Goal: Navigation & Orientation: Find specific page/section

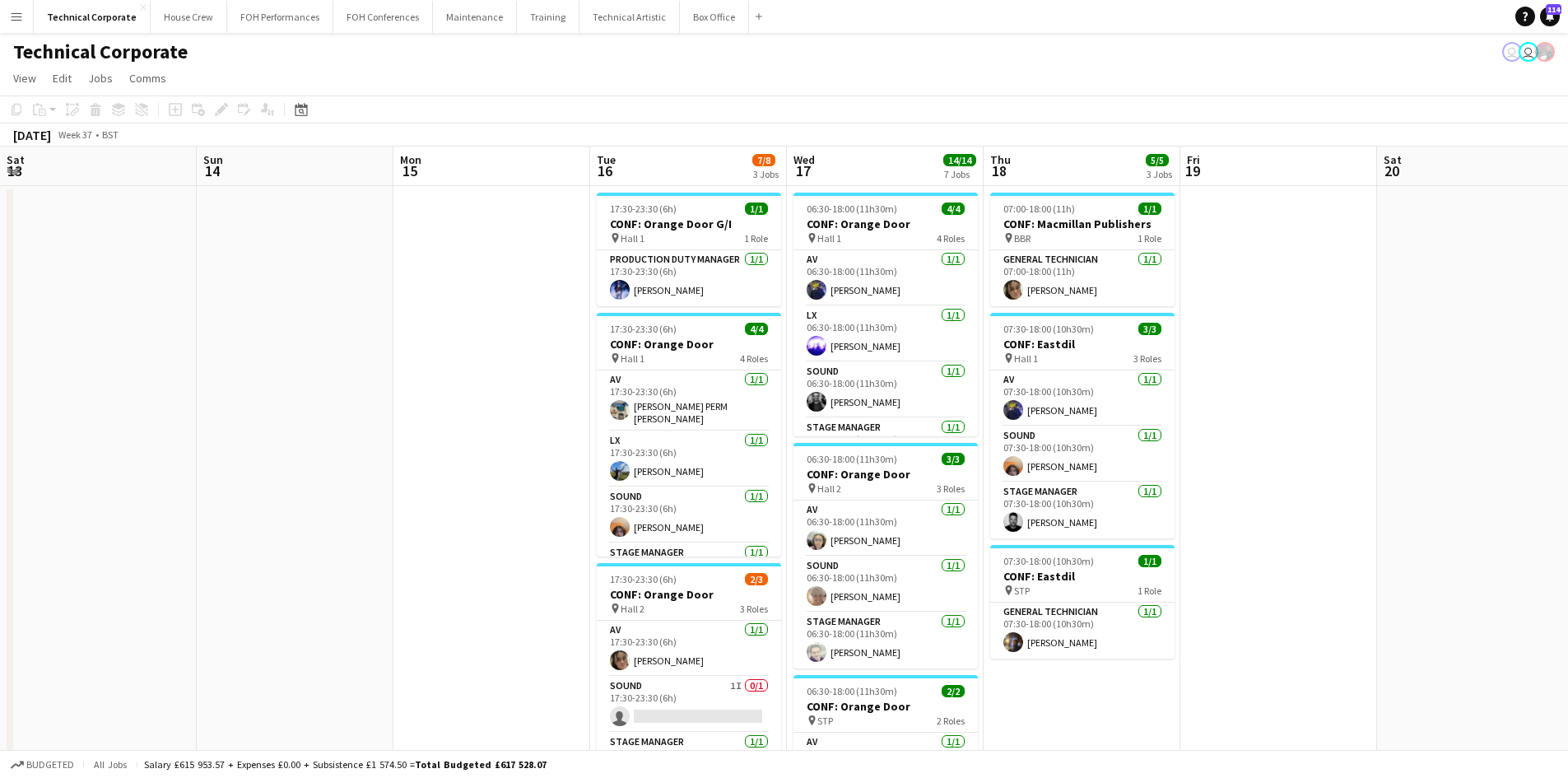
scroll to position [0, 380]
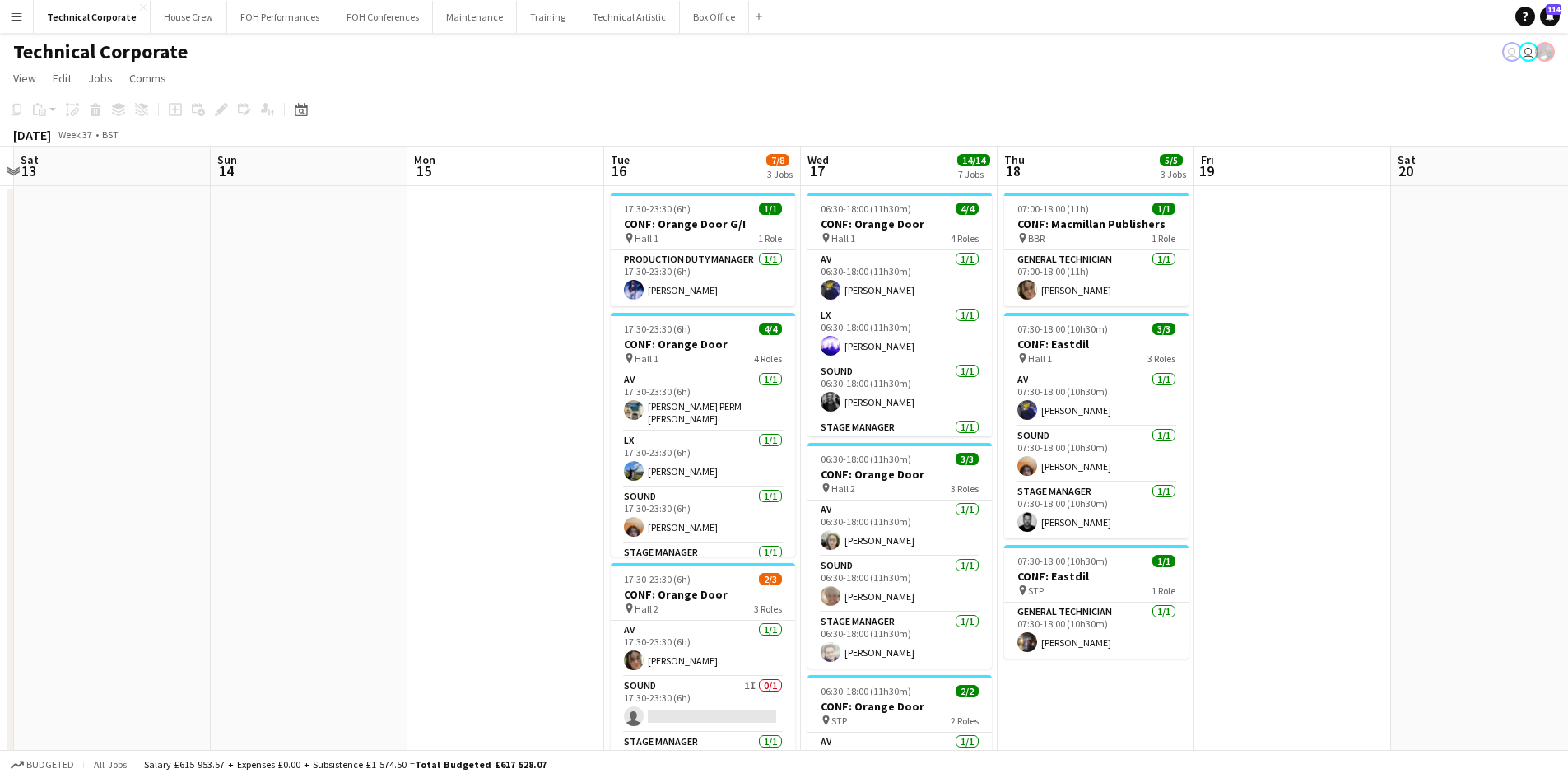
drag, startPoint x: 114, startPoint y: 436, endPoint x: 1096, endPoint y: 595, distance: 994.8
click at [1543, 595] on app-calendar-viewport "Thu 11 Fri 12 Sat 13 Sun 14 Mon 15 Tue 16 7/8 3 Jobs Wed 17 14/14 7 Jobs Thu 18…" at bounding box center [784, 792] width 1568 height 1290
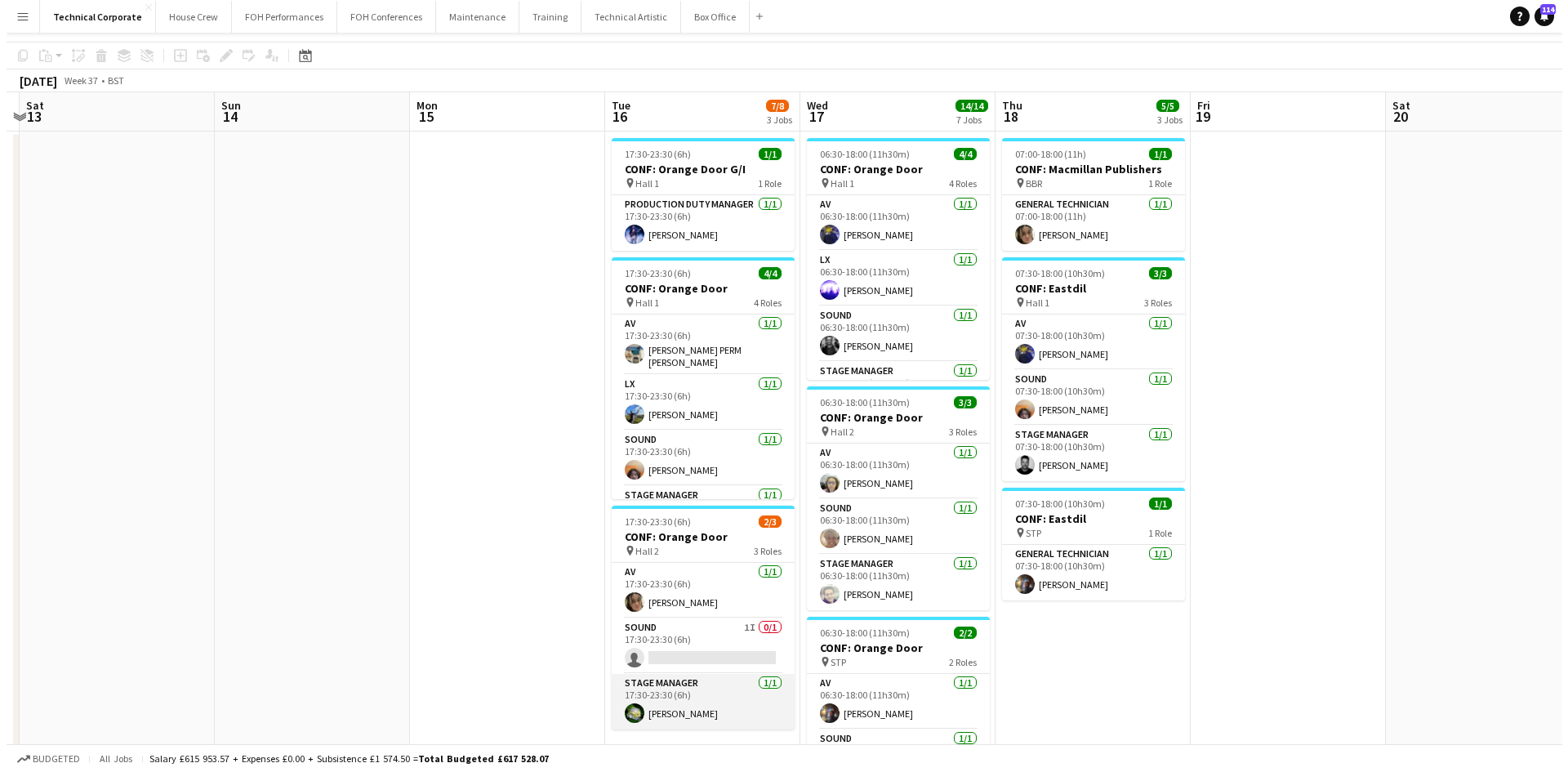
scroll to position [0, 0]
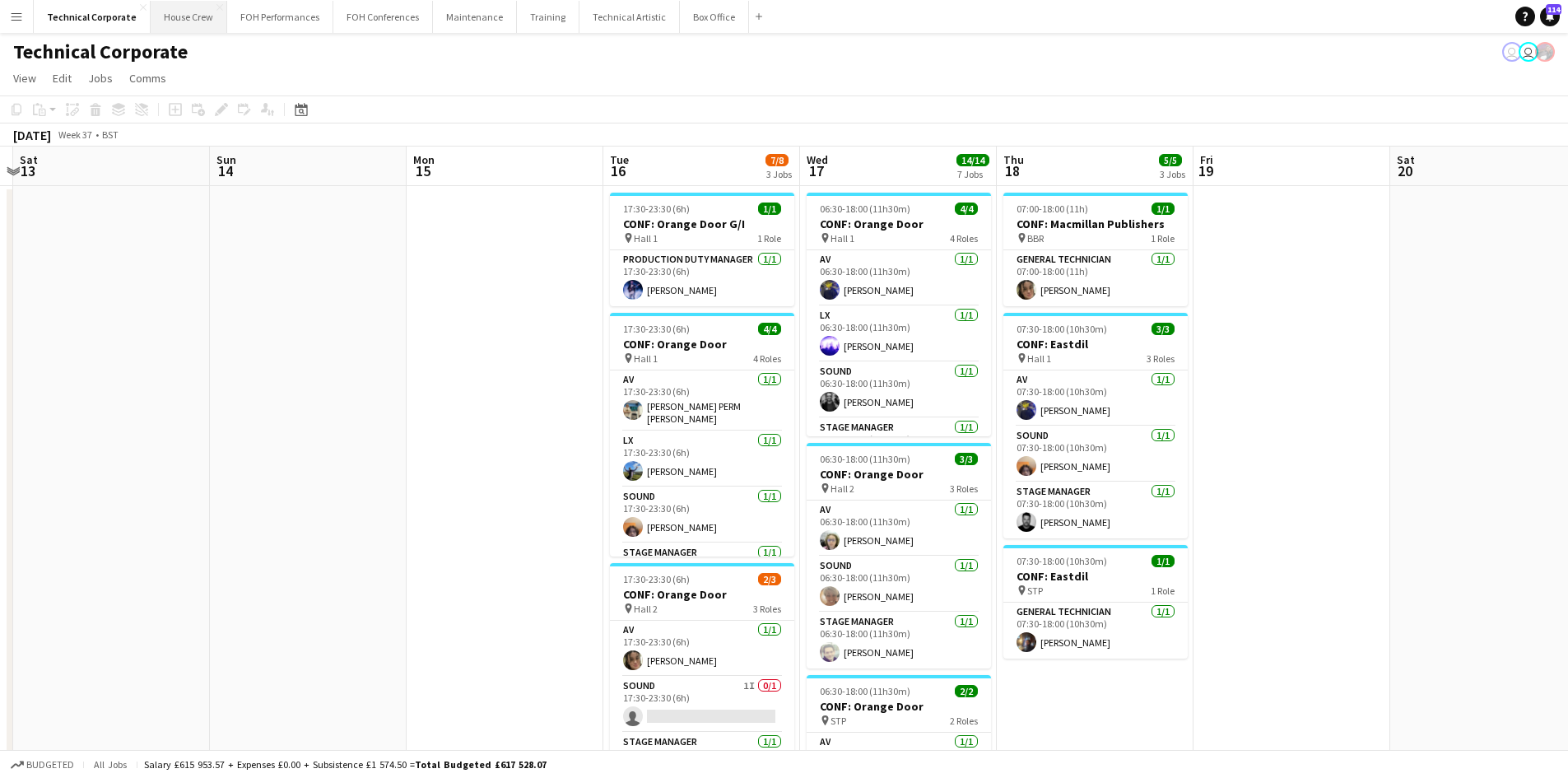
click at [210, 26] on button "House Crew Close" at bounding box center [189, 17] width 77 height 32
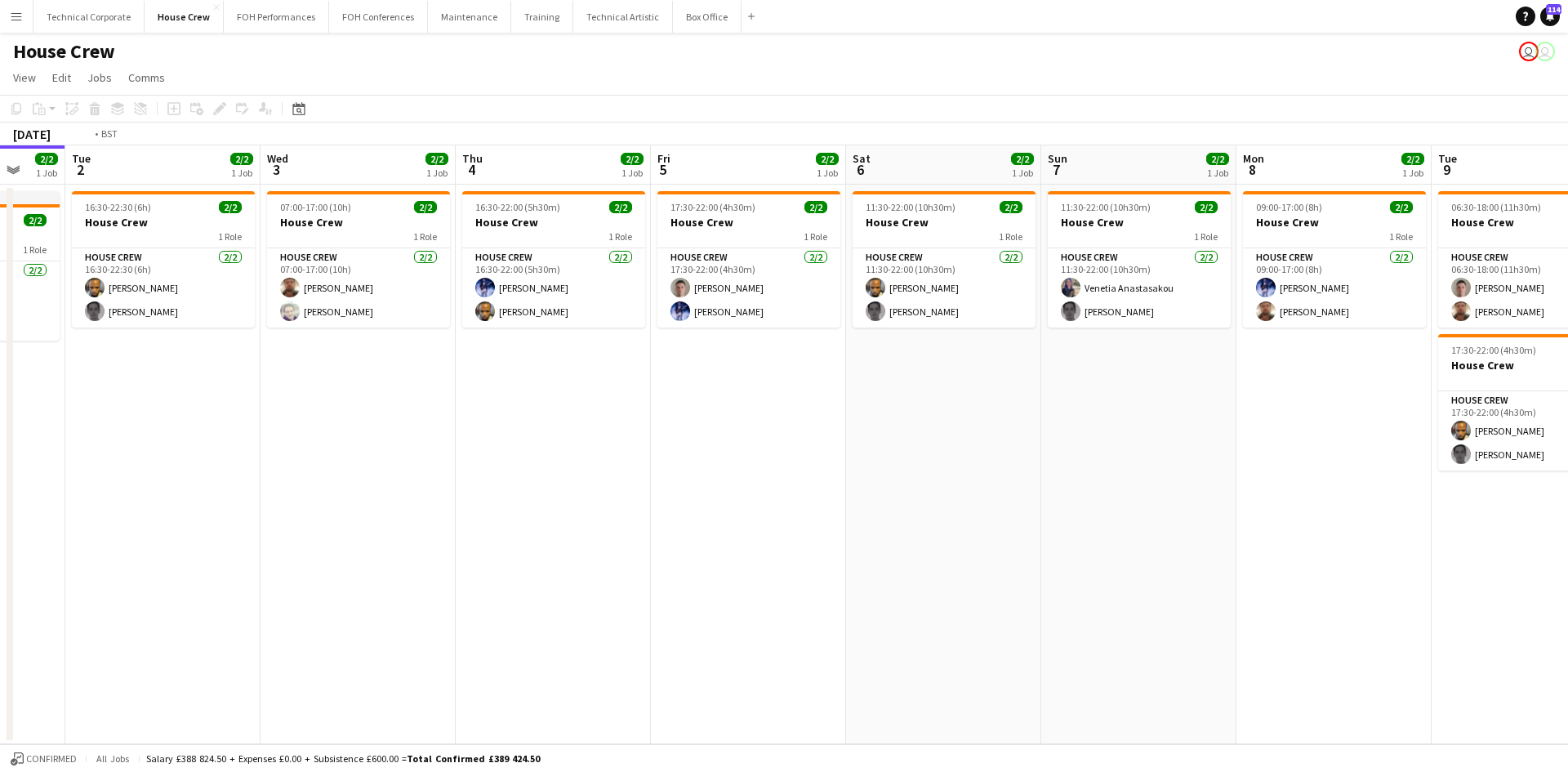
scroll to position [0, 532]
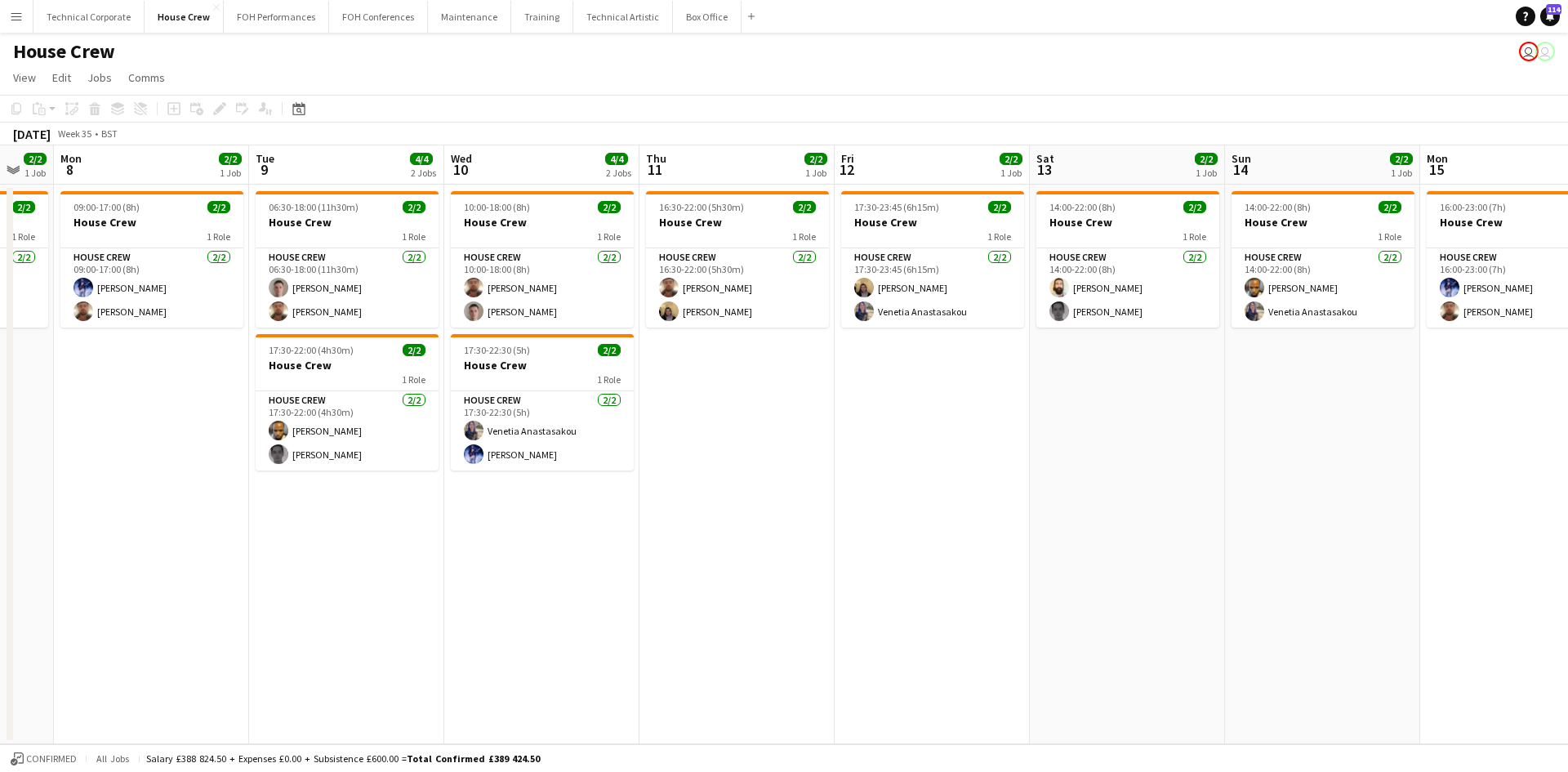
drag, startPoint x: 1243, startPoint y: 535, endPoint x: -21, endPoint y: 352, distance: 1277.2
click at [0, 352] on html "Menu Boards Boards Boards All jobs Status Workforce Workforce My Workforce Recr…" at bounding box center [784, 386] width 1568 height 772
click at [61, 20] on button "Technical Corporate Close" at bounding box center [89, 16] width 111 height 32
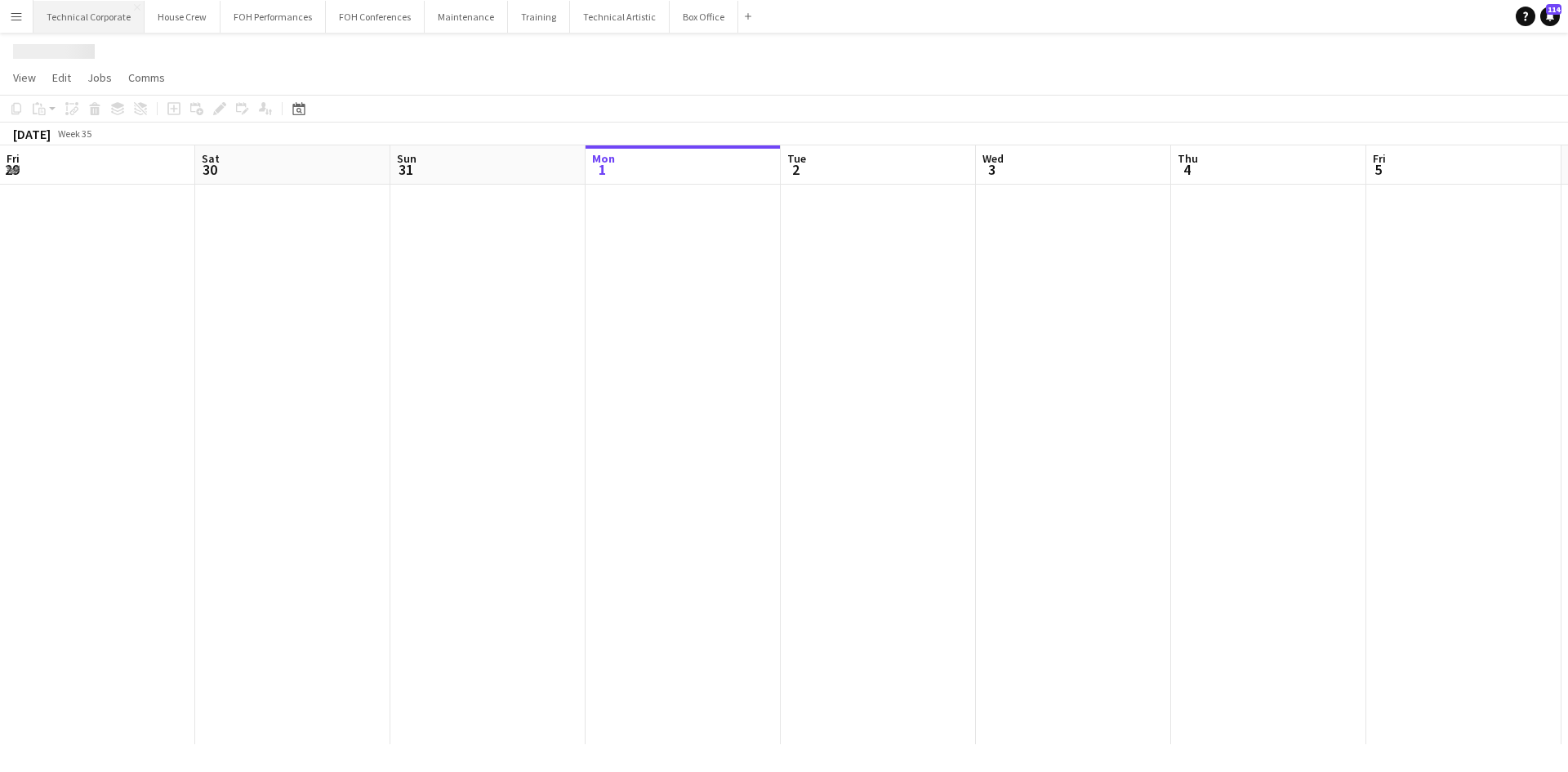
scroll to position [0, 390]
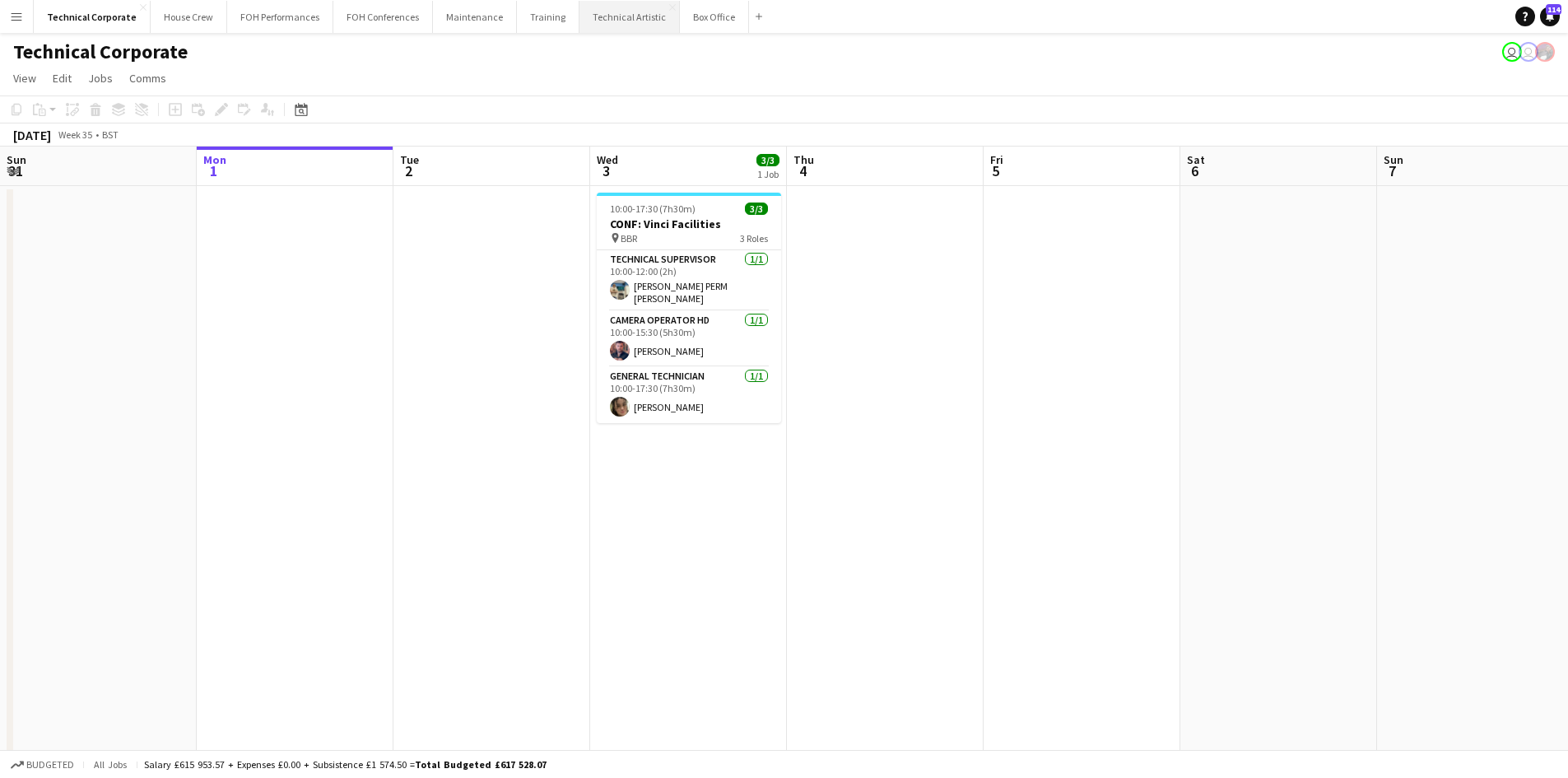
click at [610, 18] on button "Technical Artistic Close" at bounding box center [630, 17] width 101 height 32
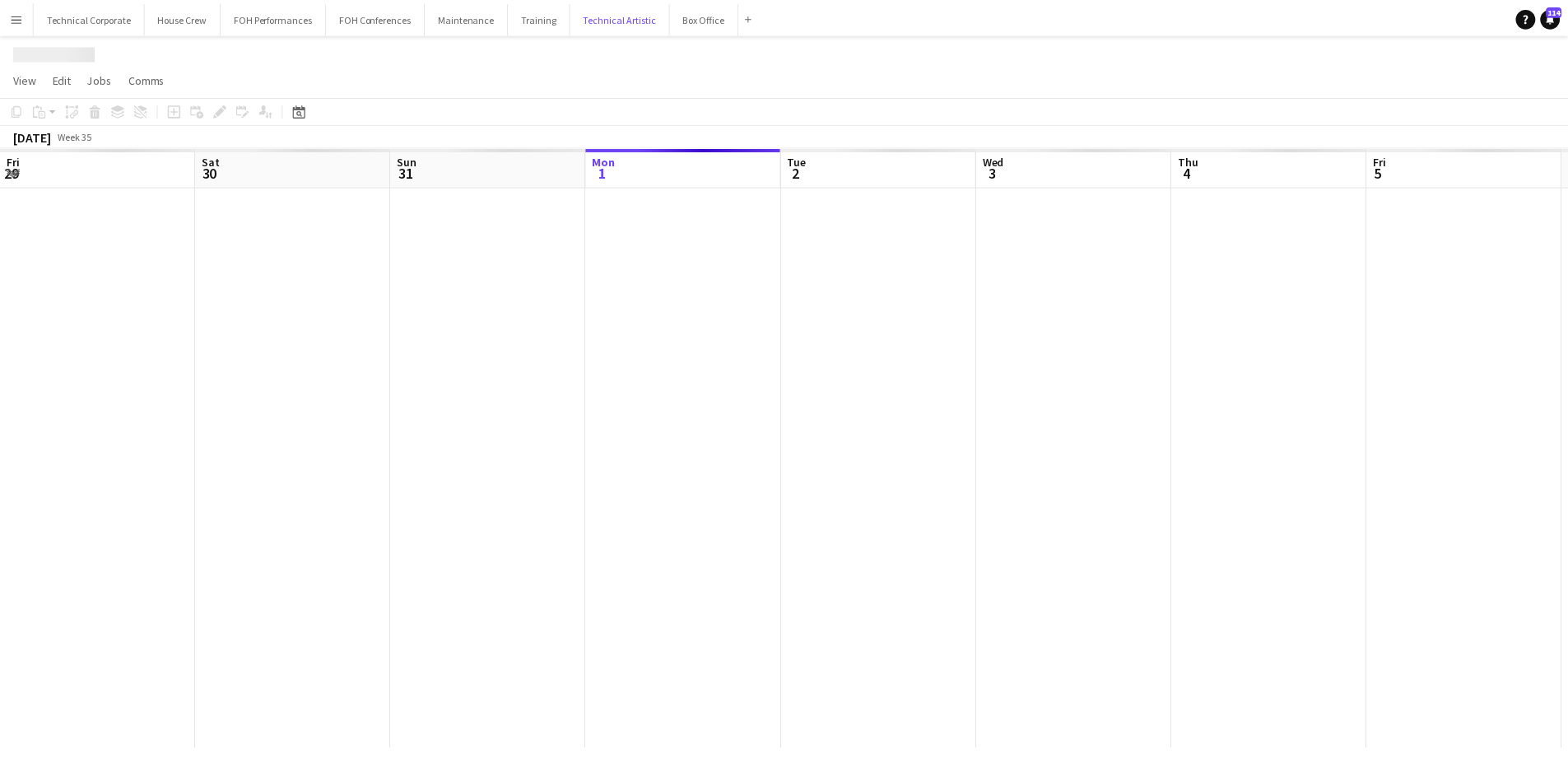
scroll to position [0, 393]
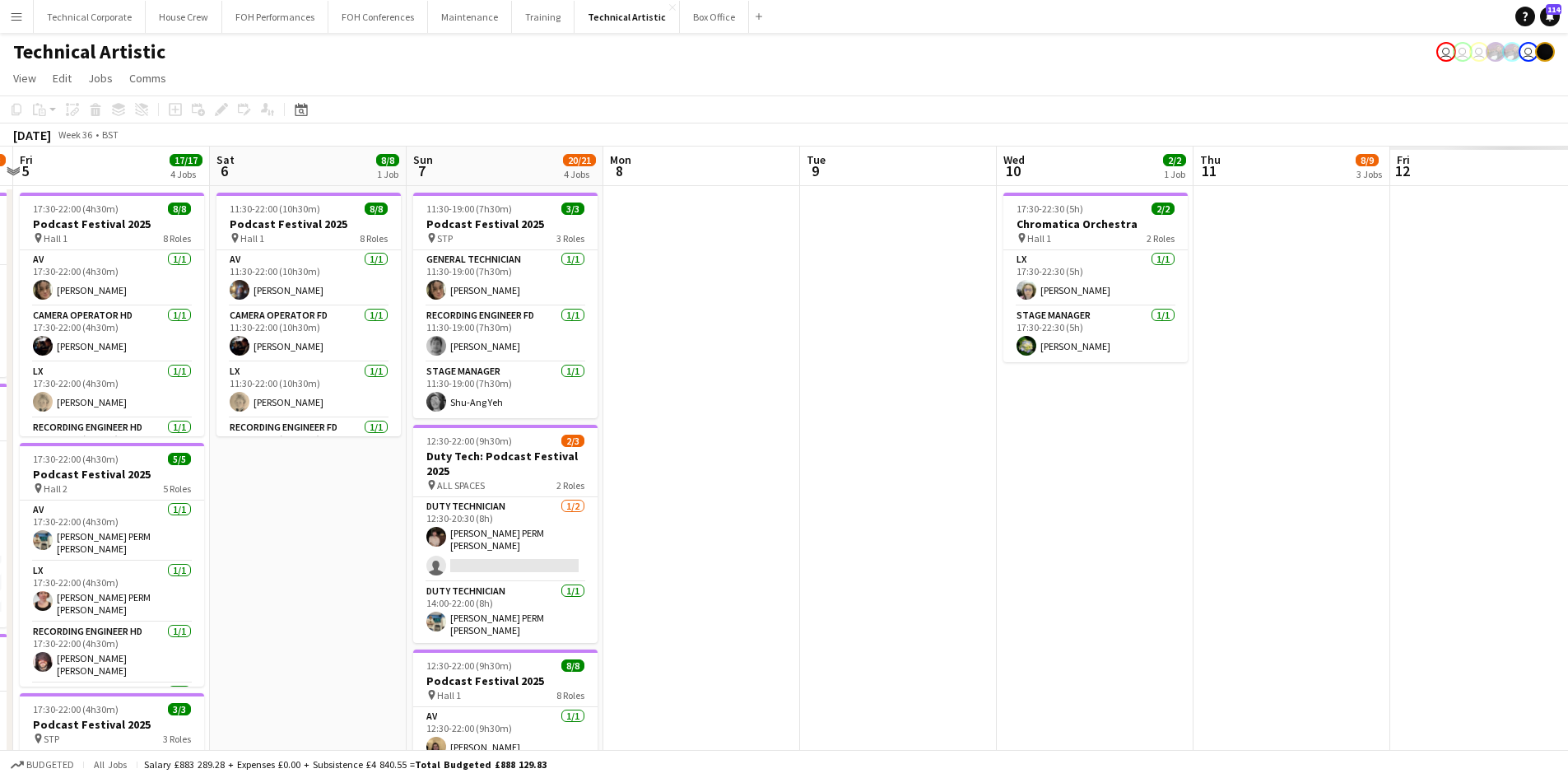
drag, startPoint x: 680, startPoint y: 578, endPoint x: 569, endPoint y: 474, distance: 152.1
click at [293, 519] on app-calendar-viewport "Mon 1 7/7 2 Jobs Tue 2 6/6 1 Job Wed 3 Thu 4 11/13 4 Jobs Fri 5 17/17 4 Jobs Sa…" at bounding box center [784, 665] width 1568 height 1037
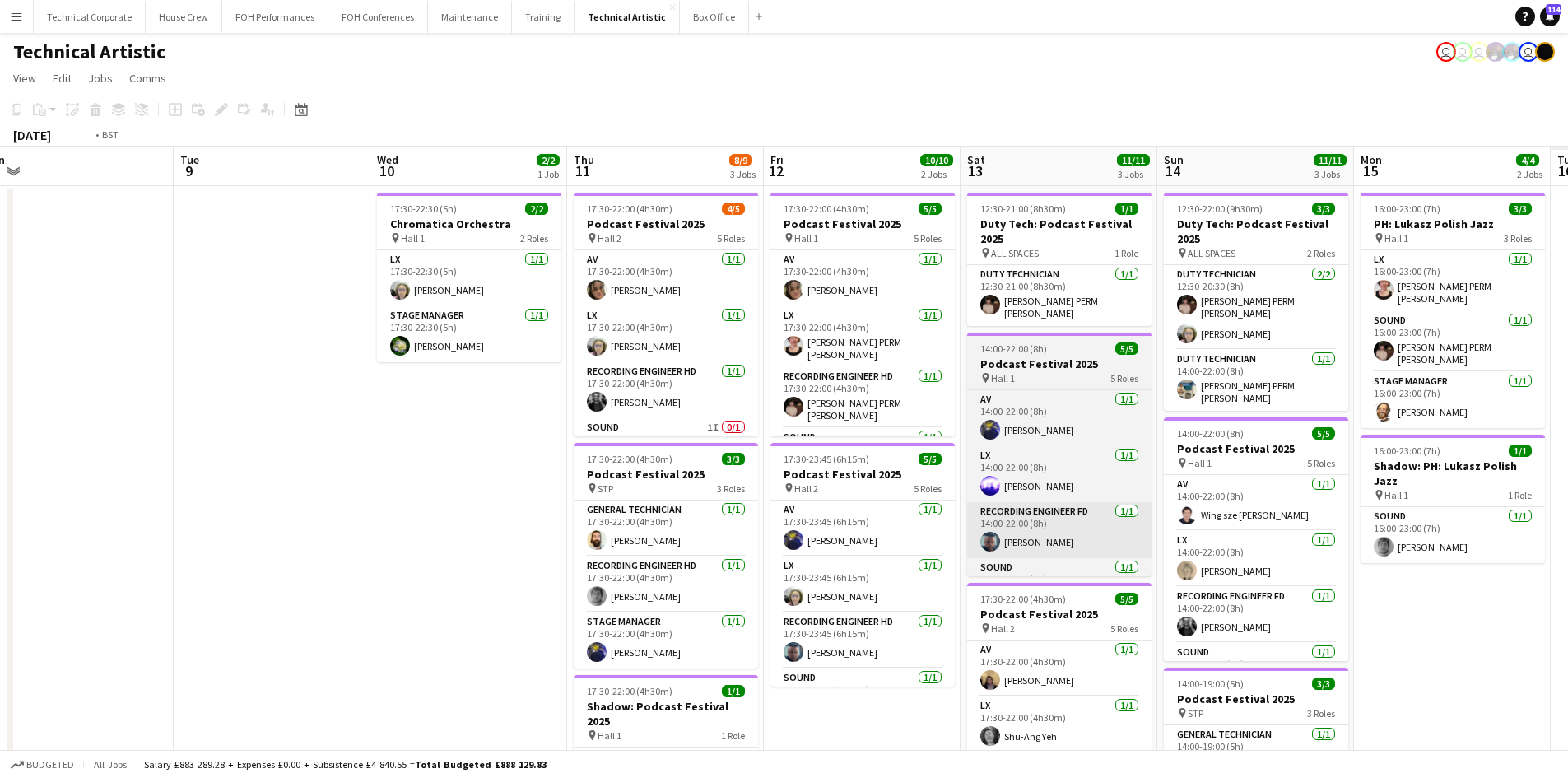
drag, startPoint x: 826, startPoint y: 528, endPoint x: 789, endPoint y: 512, distance: 40.3
click at [673, 527] on app-calendar-viewport "Fri 5 17/17 4 Jobs Sat 6 8/8 1 Job Sun 7 20/21 4 Jobs Mon 8 Tue 9 Wed 10 2/2 1 …" at bounding box center [784, 665] width 1568 height 1037
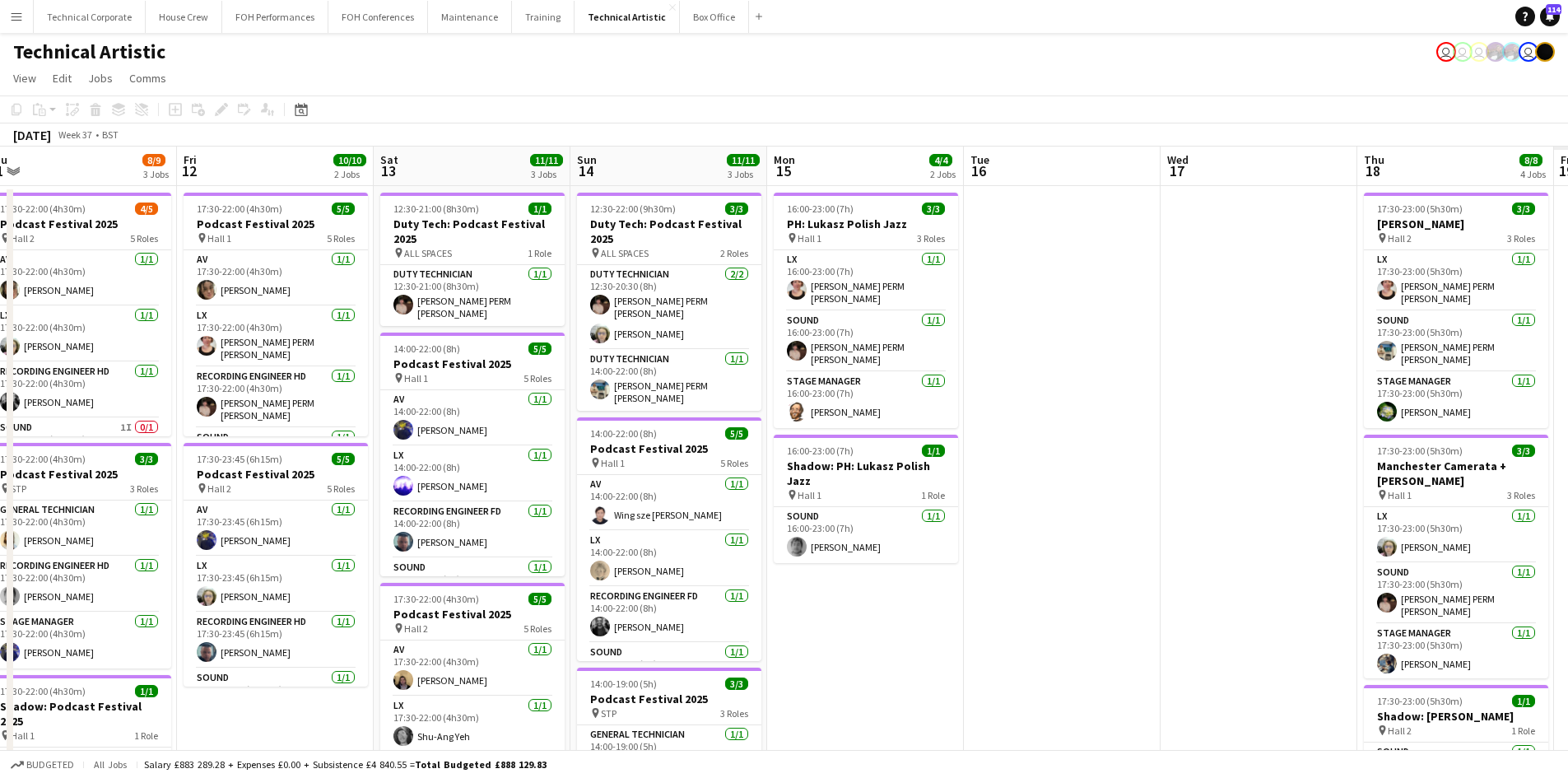
scroll to position [0, 526]
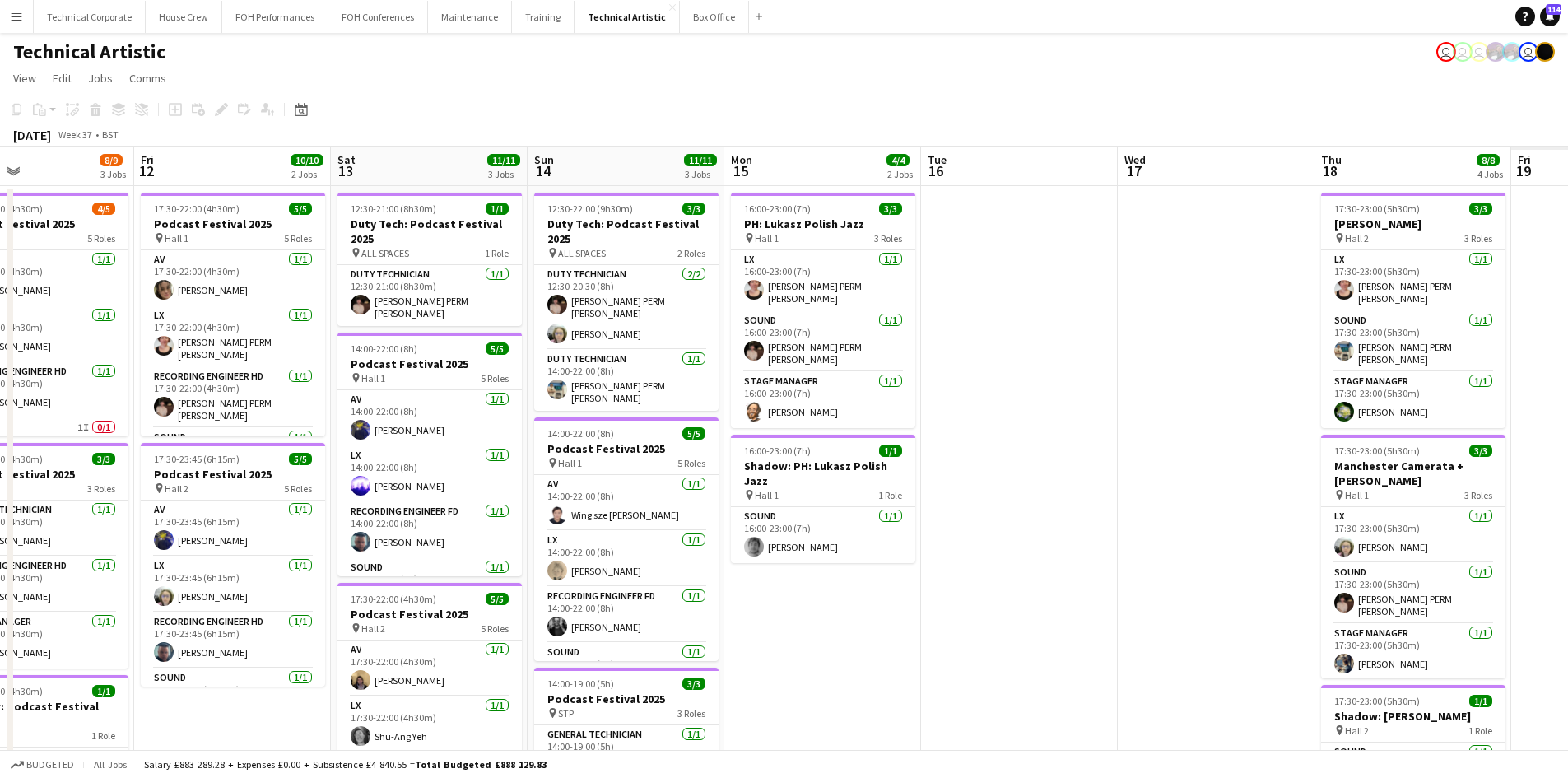
drag, startPoint x: 1386, startPoint y: 522, endPoint x: 350, endPoint y: 492, distance: 1036.4
click at [289, 501] on app-calendar-viewport "Mon 8 Tue 9 Wed 10 2/2 1 Job Thu 11 8/9 3 Jobs Fri 12 10/10 2 Jobs Sat 13 11/11…" at bounding box center [784, 665] width 1568 height 1037
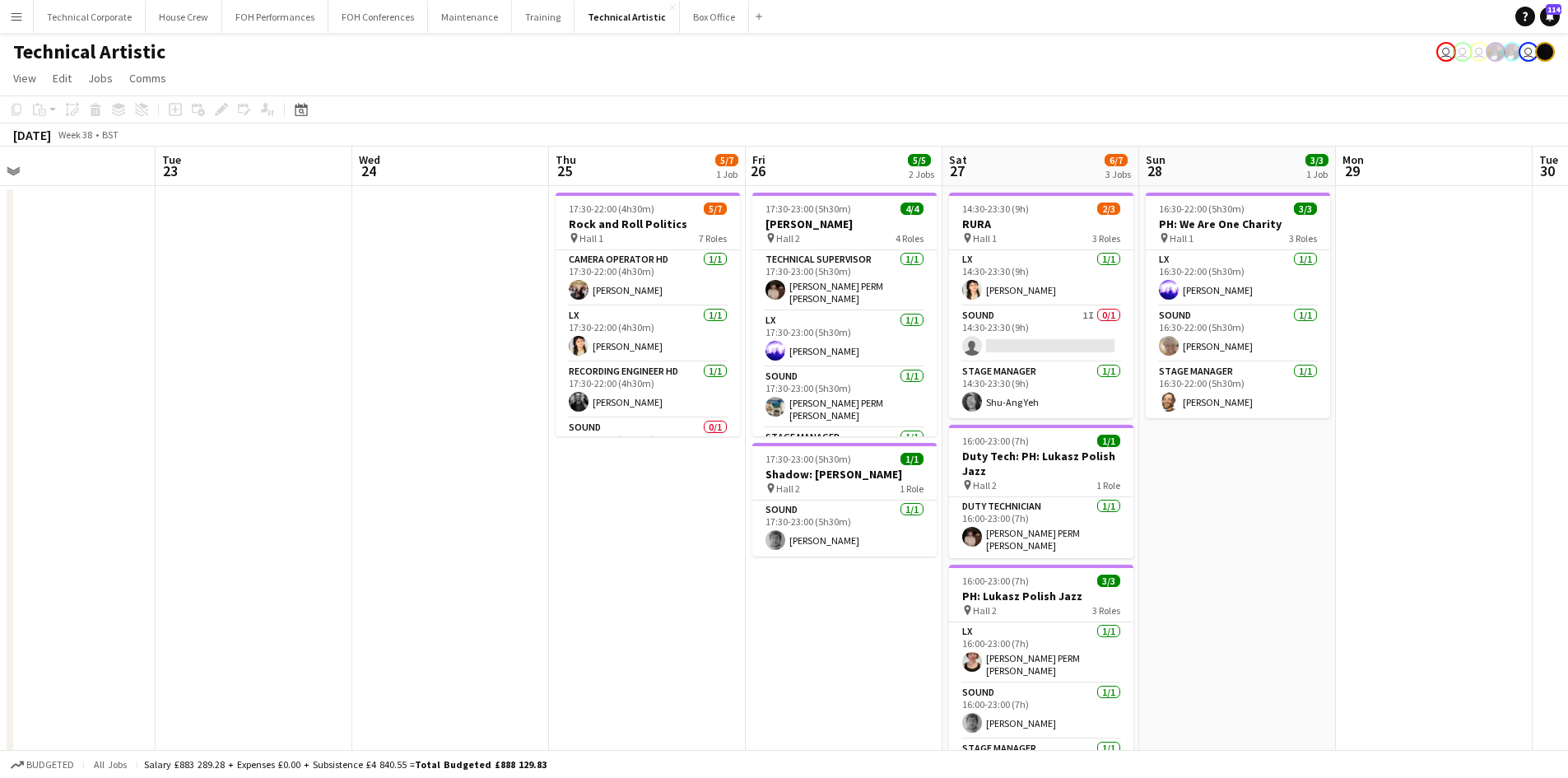
scroll to position [0, 484]
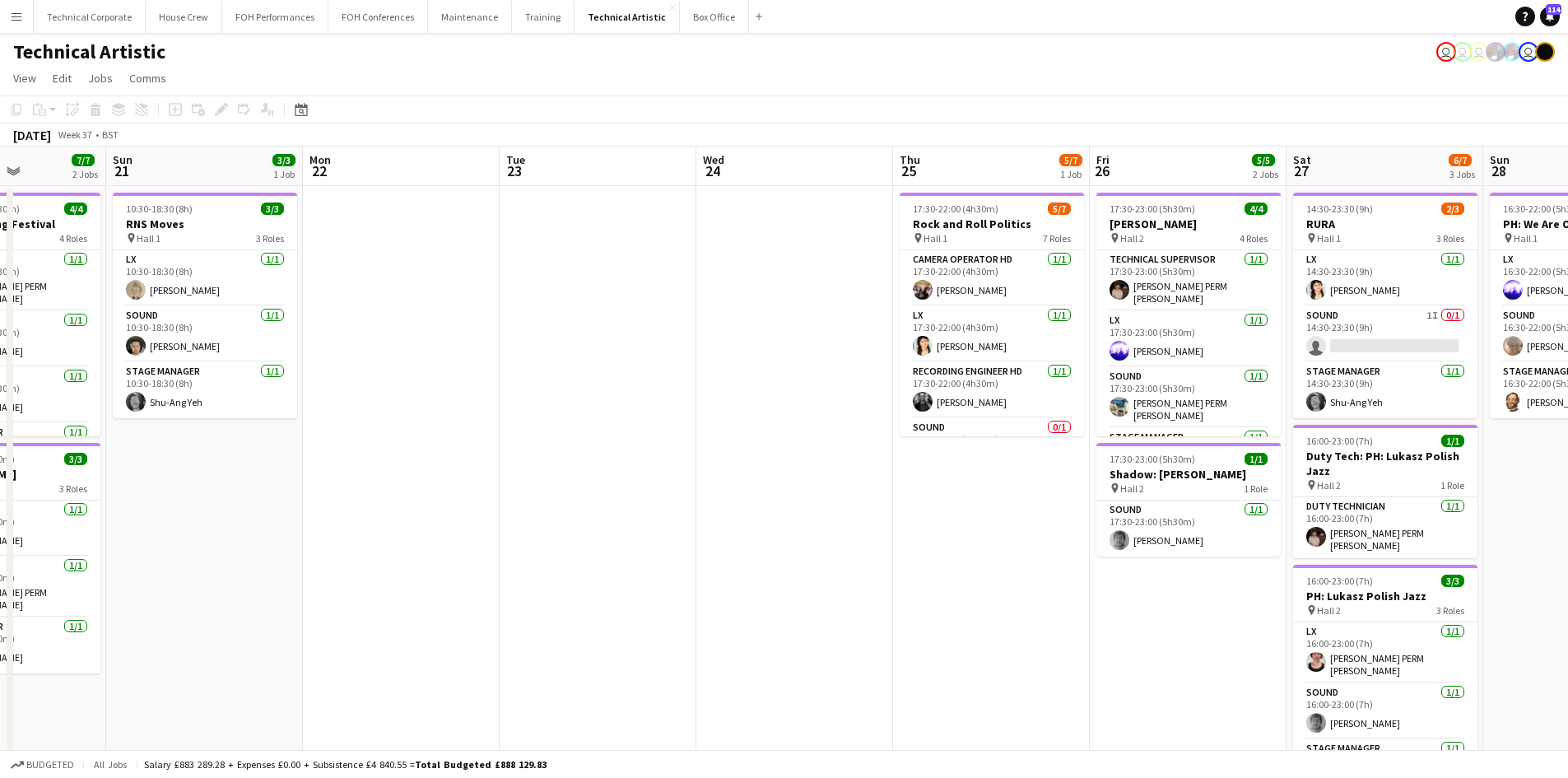
drag, startPoint x: 1494, startPoint y: 487, endPoint x: 356, endPoint y: 493, distance: 1138.0
click at [356, 493] on app-calendar-viewport "Thu 18 8/8 4 Jobs Fri 19 9/9 4 Jobs Sat 20 7/7 2 Jobs Sun 21 3/3 1 Job Mon 22 T…" at bounding box center [784, 665] width 1568 height 1037
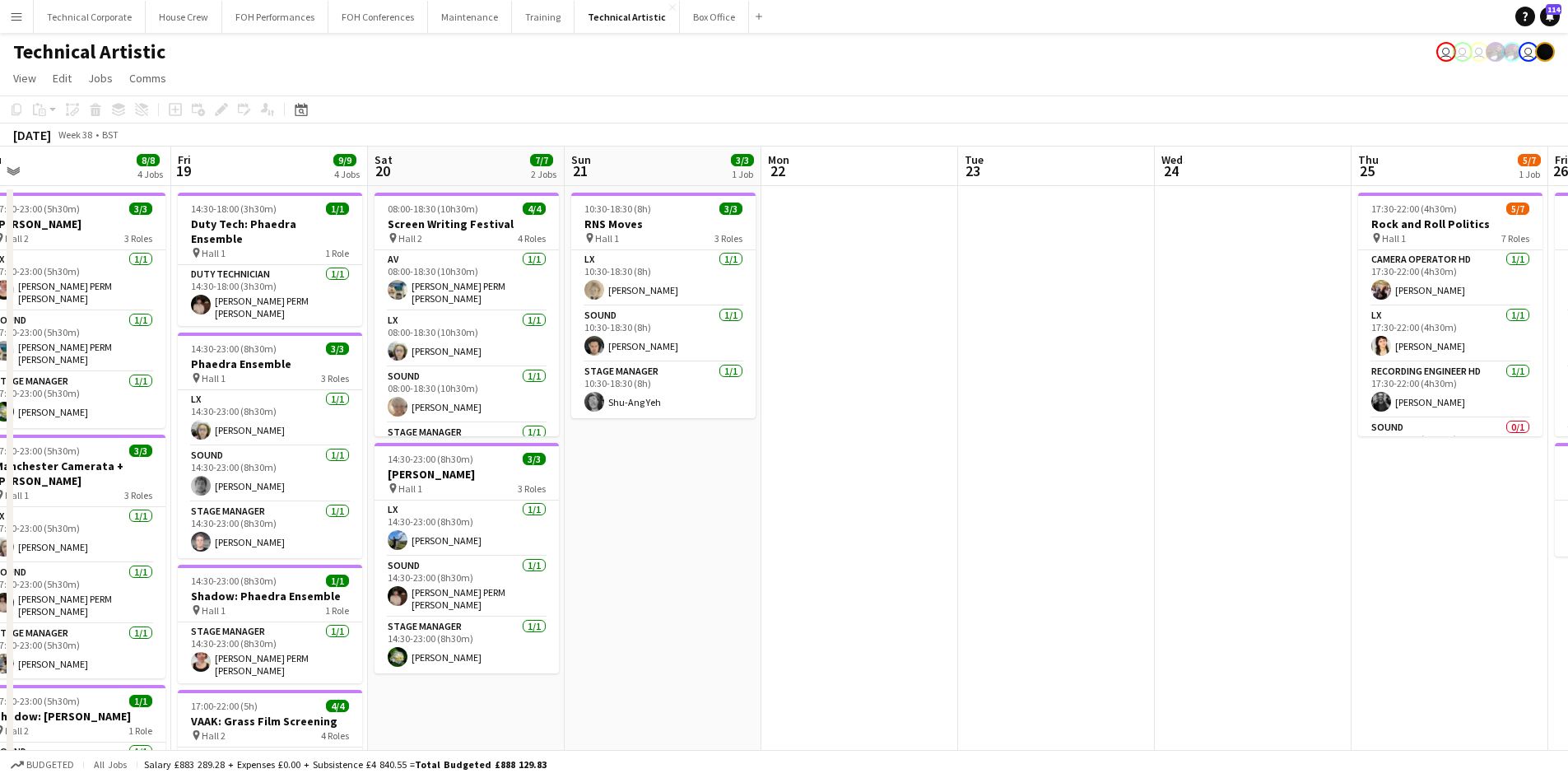
scroll to position [0, 413]
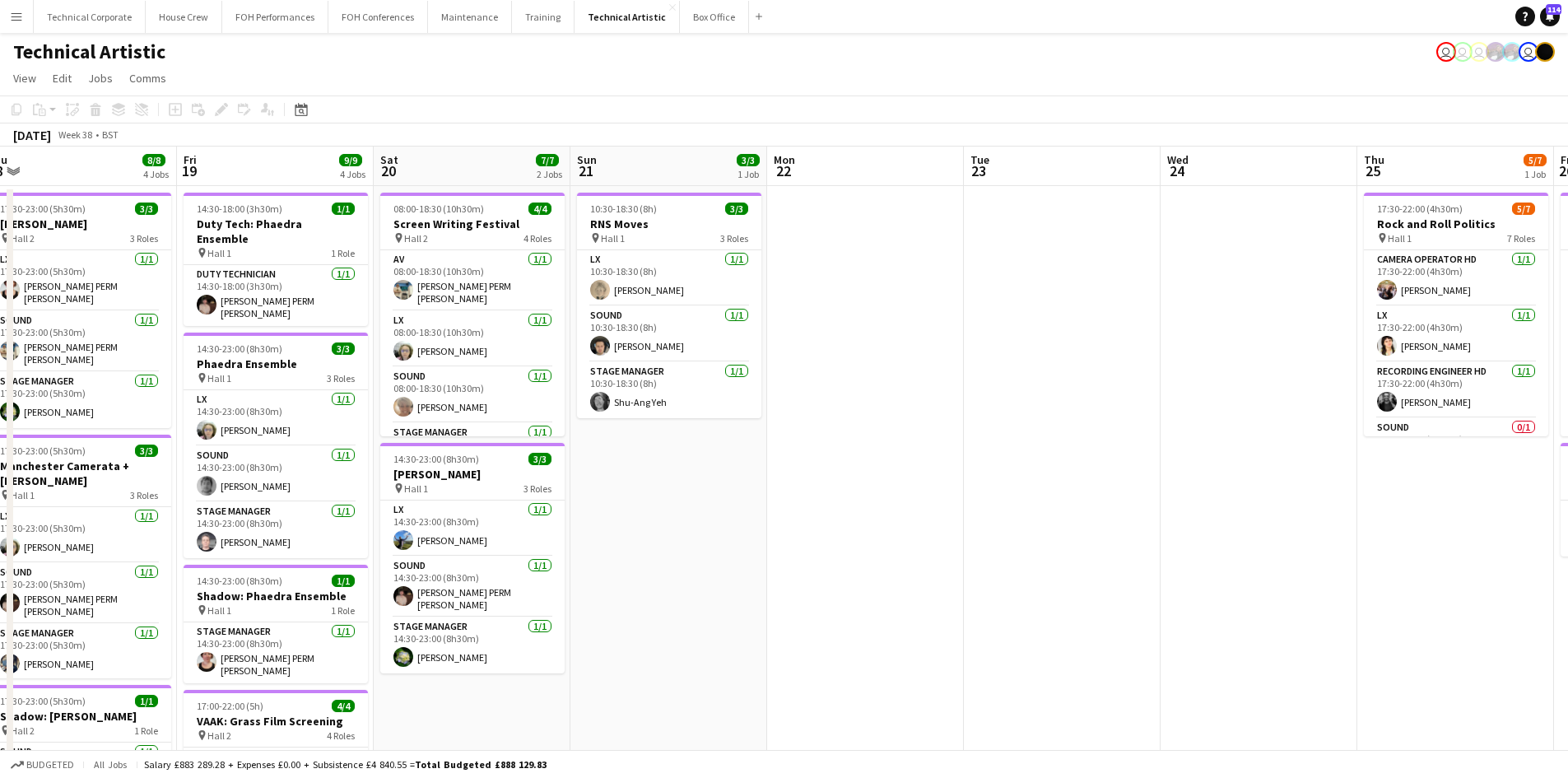
drag, startPoint x: 429, startPoint y: 537, endPoint x: 893, endPoint y: 599, distance: 468.1
click at [893, 599] on app-calendar-viewport "Tue 16 Wed 17 Thu 18 8/8 4 Jobs Fri 19 9/9 4 Jobs Sat 20 7/7 2 Jobs Sun 21 3/3 …" at bounding box center [784, 665] width 1568 height 1037
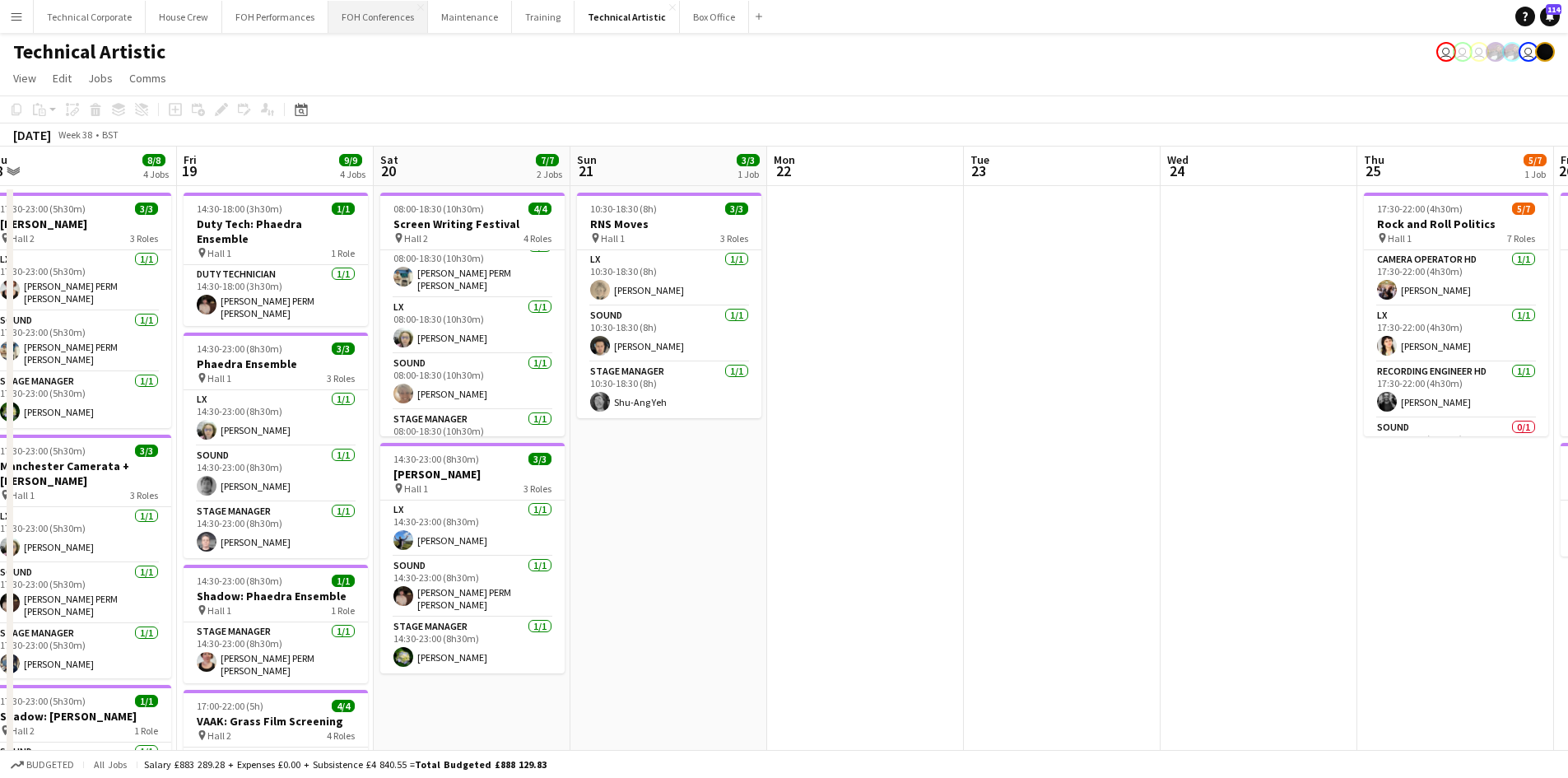
scroll to position [0, 0]
